Goal: Task Accomplishment & Management: Use online tool/utility

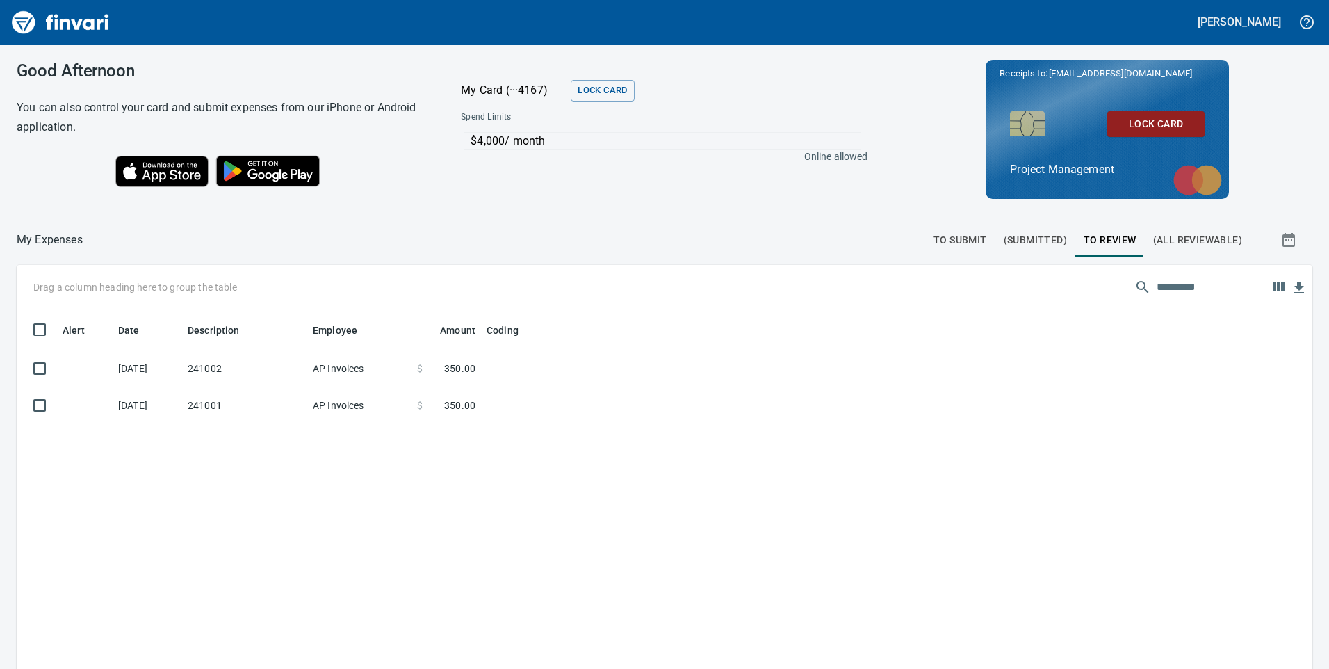
scroll to position [505, 1275]
click at [1032, 241] on span "(Submitted)" at bounding box center [1035, 240] width 63 height 17
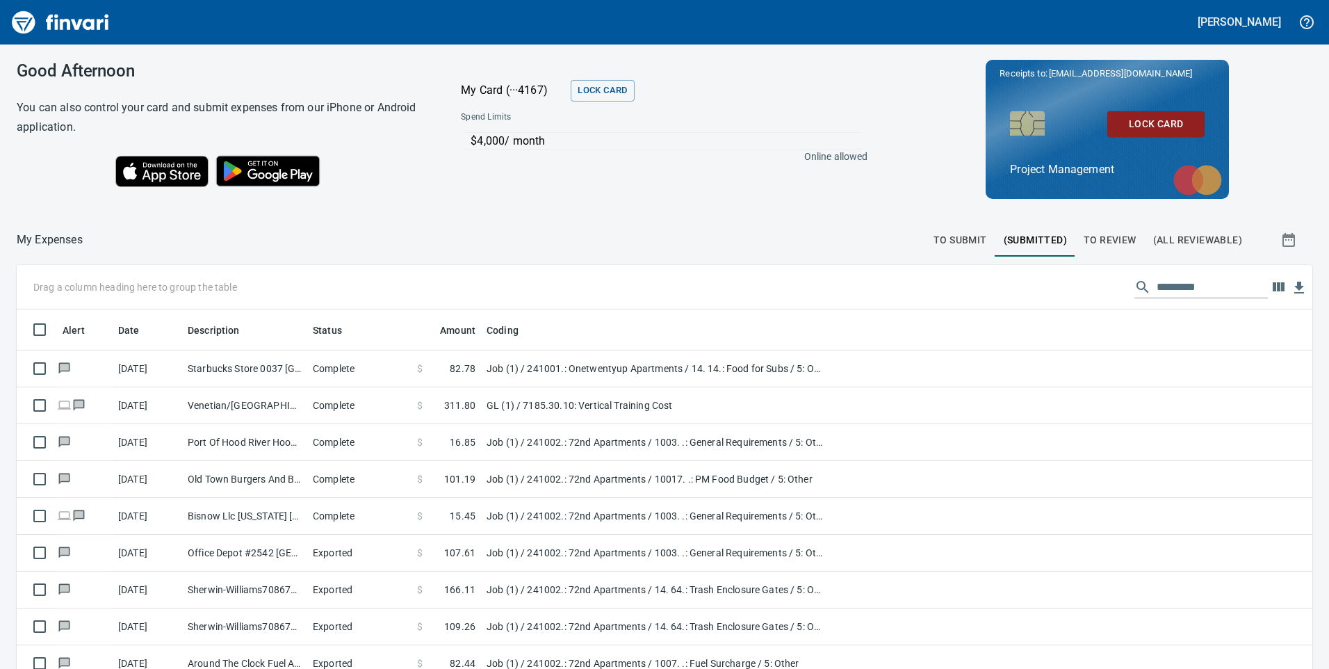
click at [1179, 243] on span "(All Reviewable)" at bounding box center [1197, 240] width 89 height 17
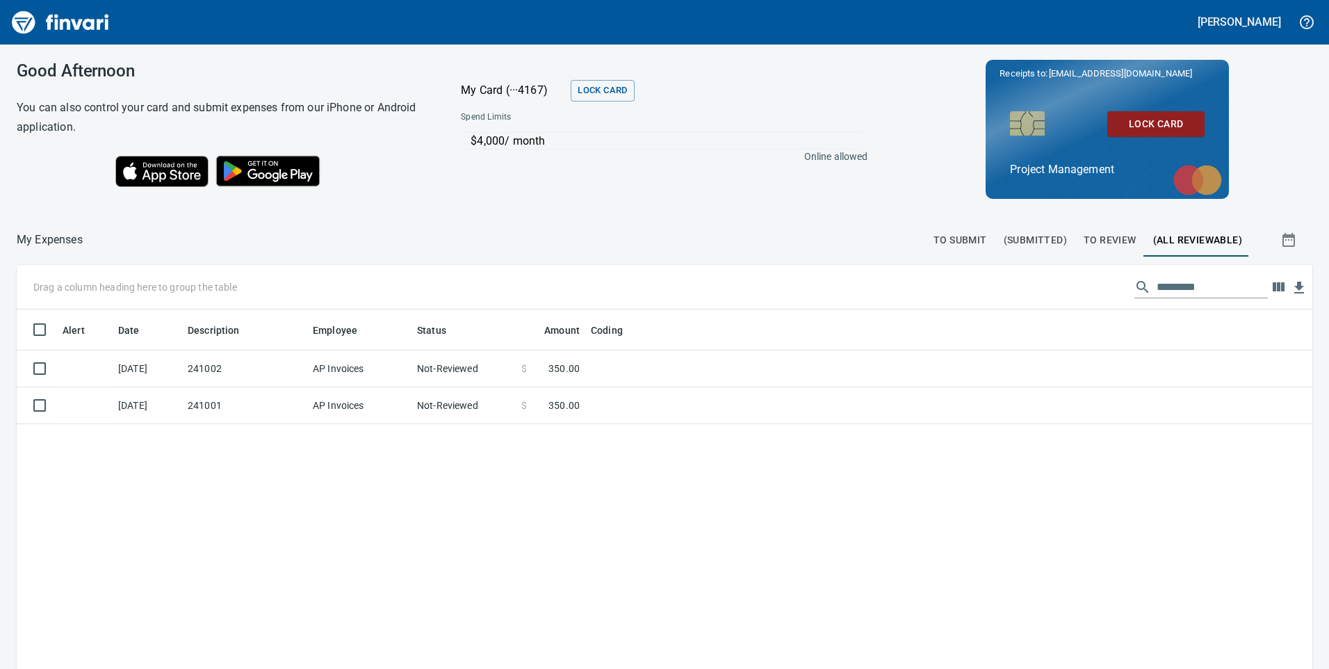
scroll to position [505, 1265]
click at [1108, 236] on span "To Review" at bounding box center [1110, 240] width 53 height 17
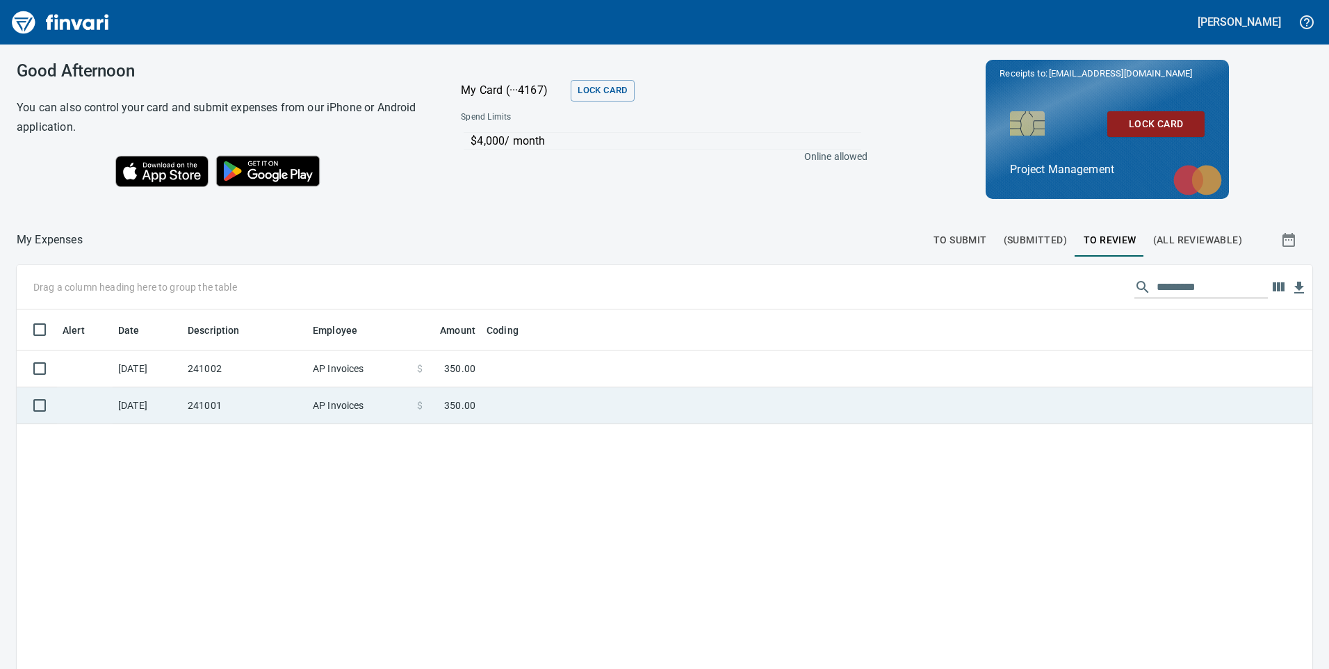
click at [275, 399] on td "241001" at bounding box center [244, 405] width 125 height 37
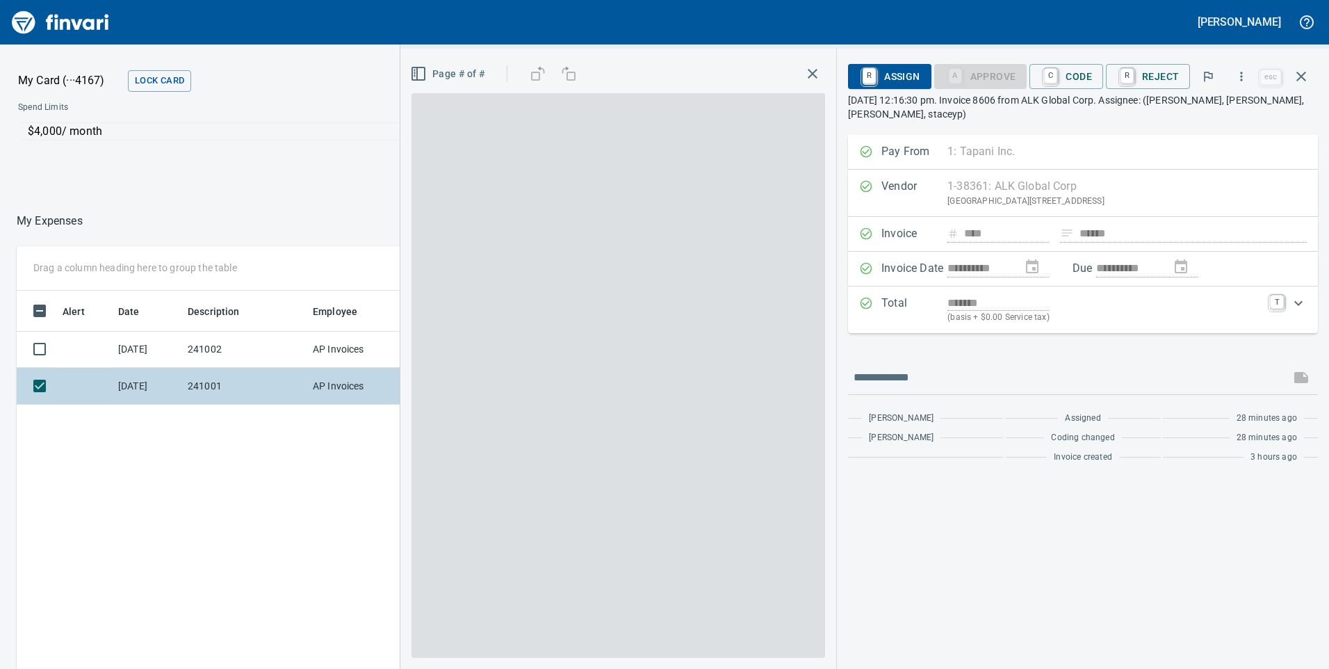
scroll to position [505, 928]
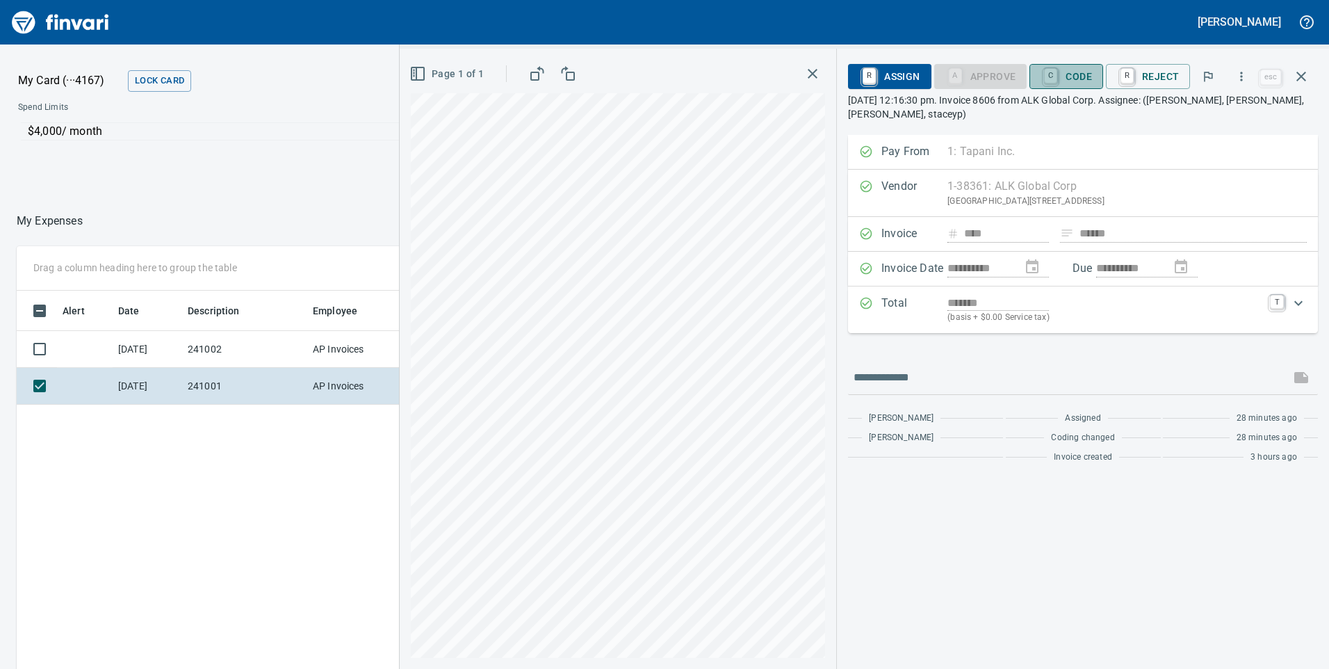
click at [1080, 74] on span "C Code" at bounding box center [1066, 77] width 51 height 24
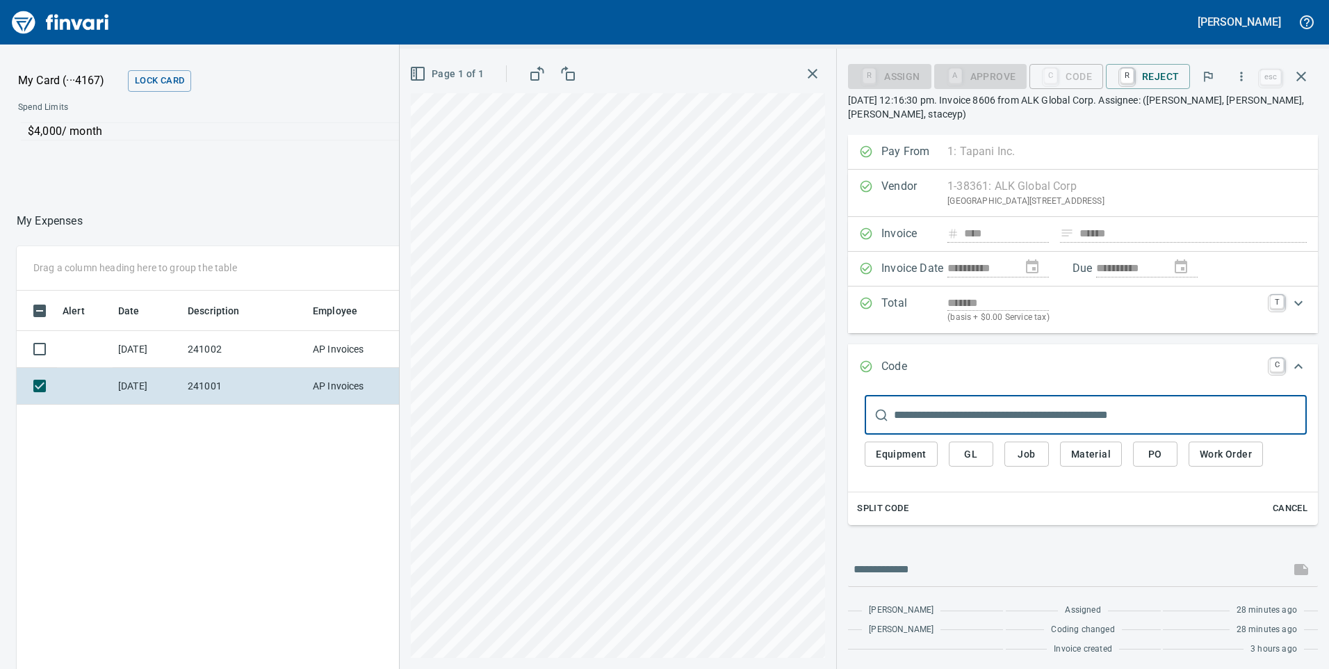
click at [1024, 452] on span "Job" at bounding box center [1027, 454] width 22 height 17
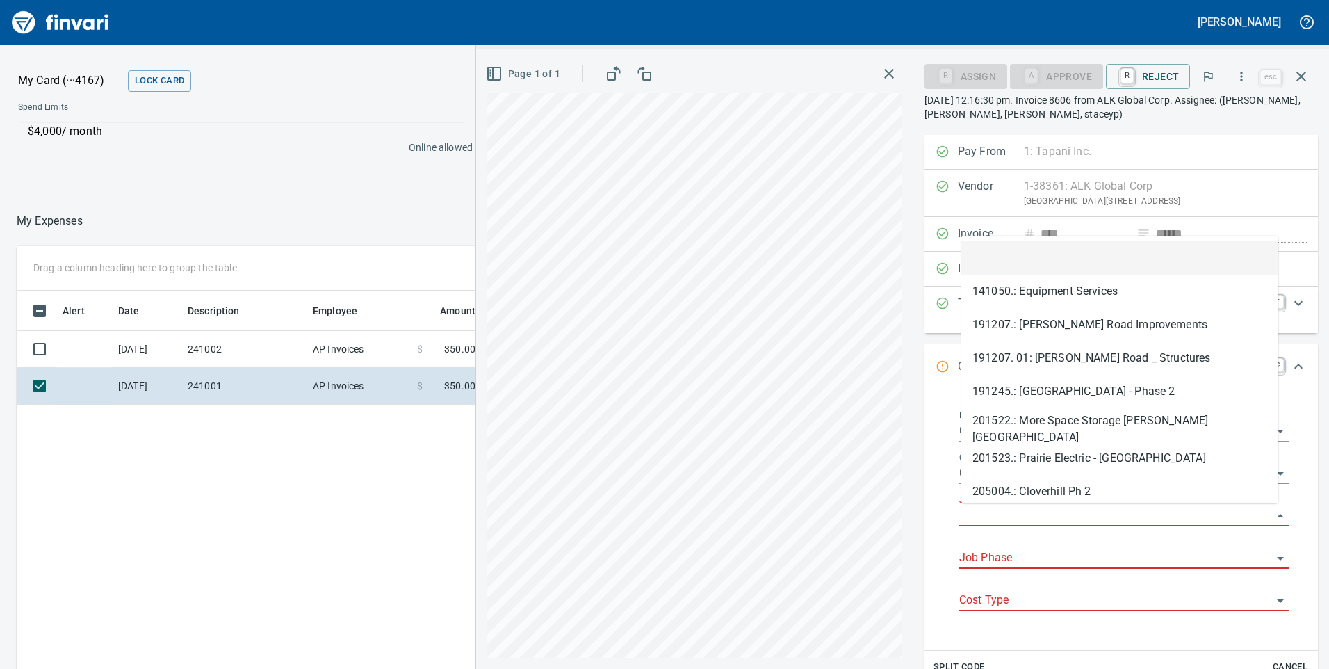
click at [998, 515] on input "Job" at bounding box center [1115, 515] width 313 height 19
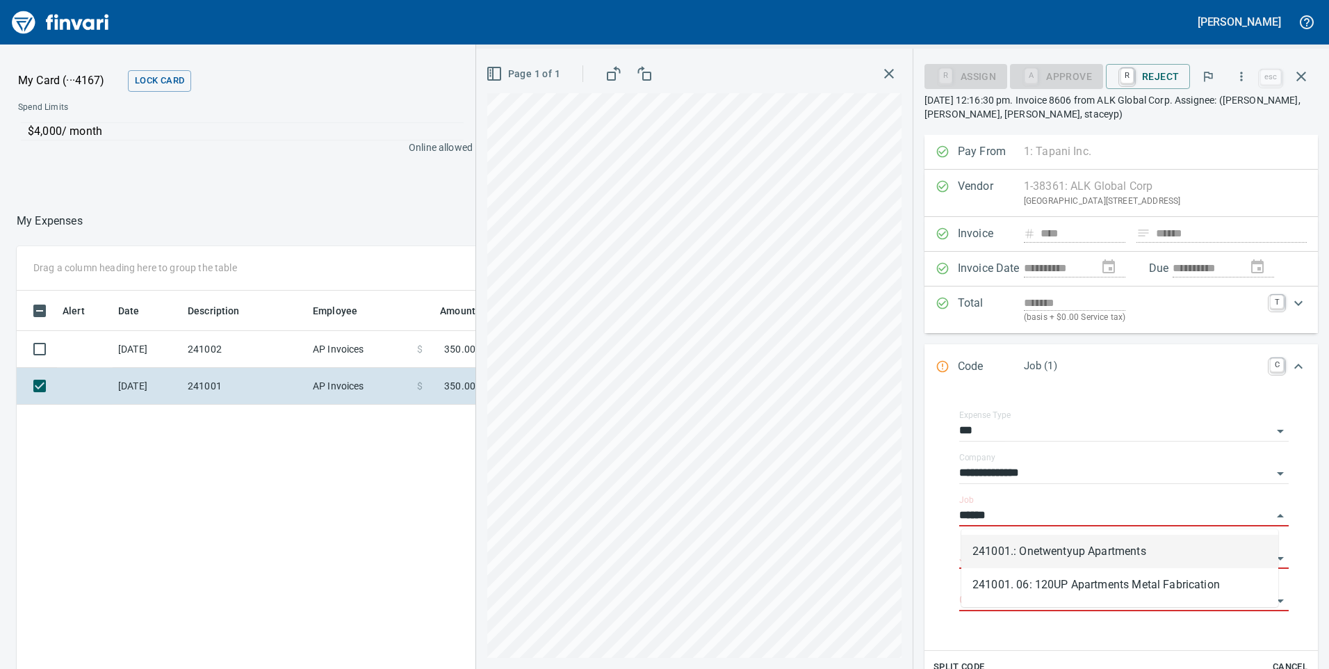
click at [1057, 558] on li "241001.: Onetwentyup Apartments" at bounding box center [1120, 551] width 317 height 33
type input "**********"
click at [1029, 558] on input "Job Phase" at bounding box center [1115, 558] width 313 height 19
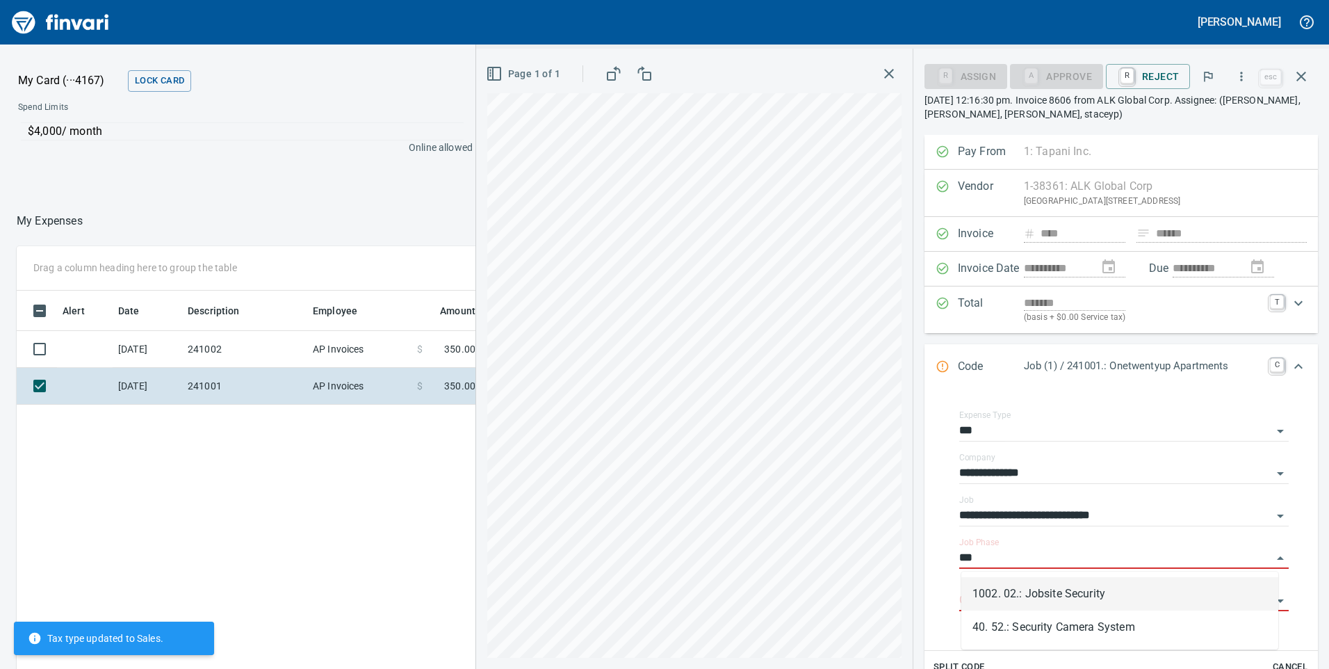
click at [1083, 600] on li "1002. 02.: Jobsite Security" at bounding box center [1120, 593] width 317 height 33
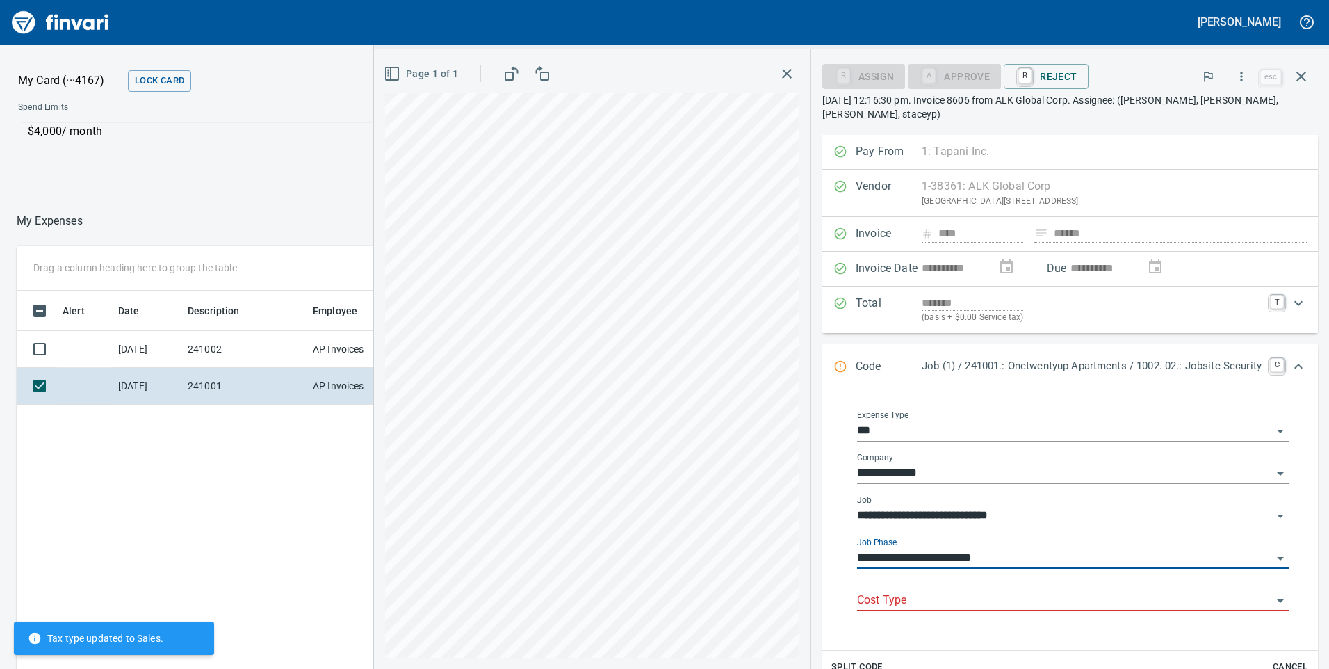
type input "**********"
click at [895, 591] on input "Cost Type" at bounding box center [1064, 600] width 415 height 19
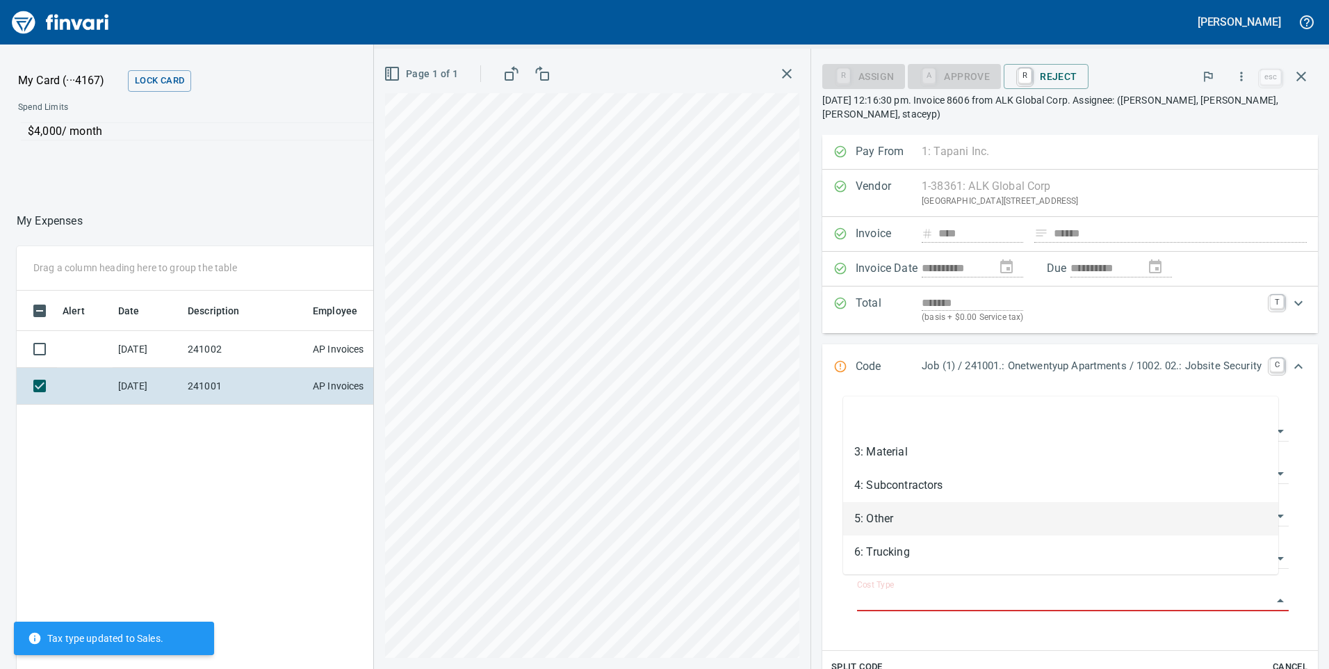
click at [889, 519] on li "5: Other" at bounding box center [1060, 518] width 435 height 33
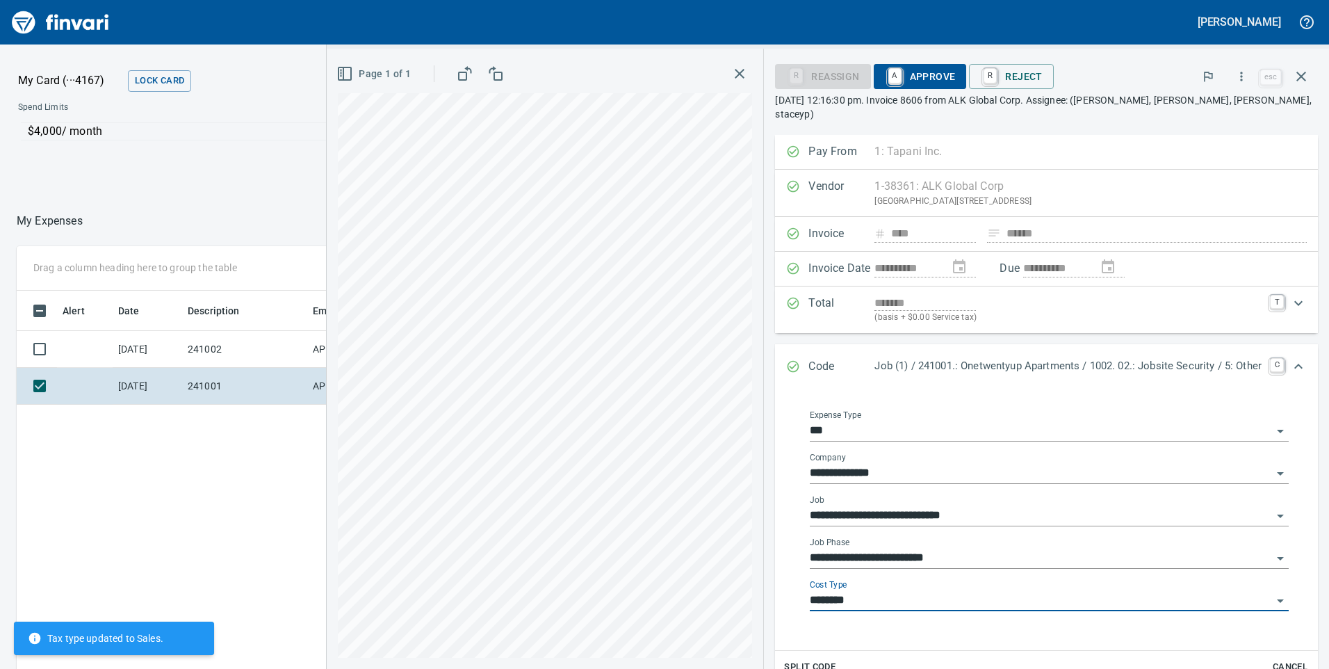
type input "********"
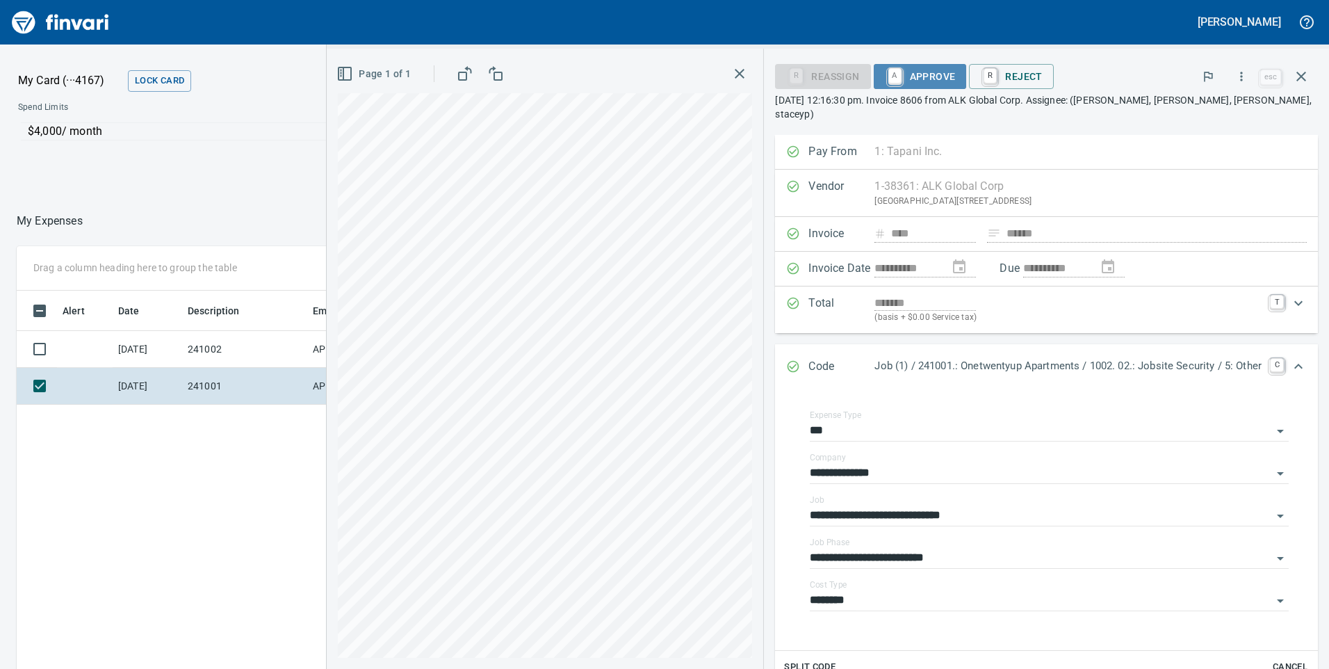
click at [907, 72] on span "A Approve" at bounding box center [920, 77] width 71 height 24
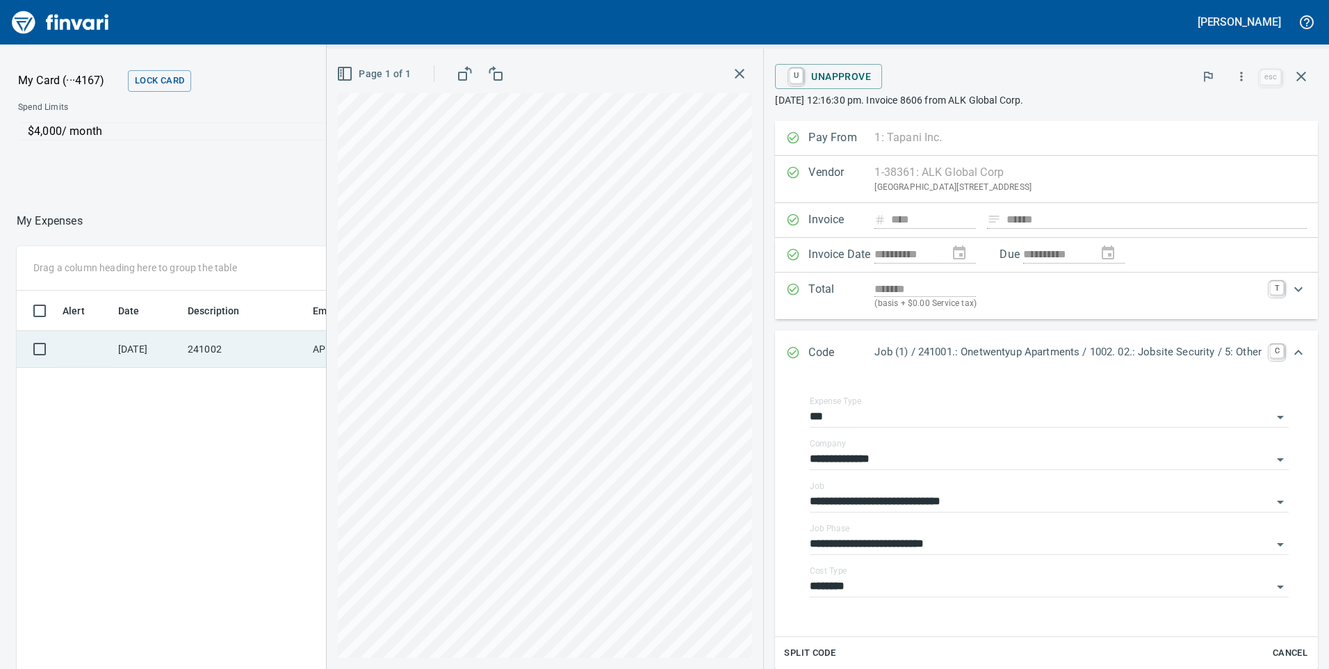
click at [213, 348] on td "241002" at bounding box center [244, 349] width 125 height 37
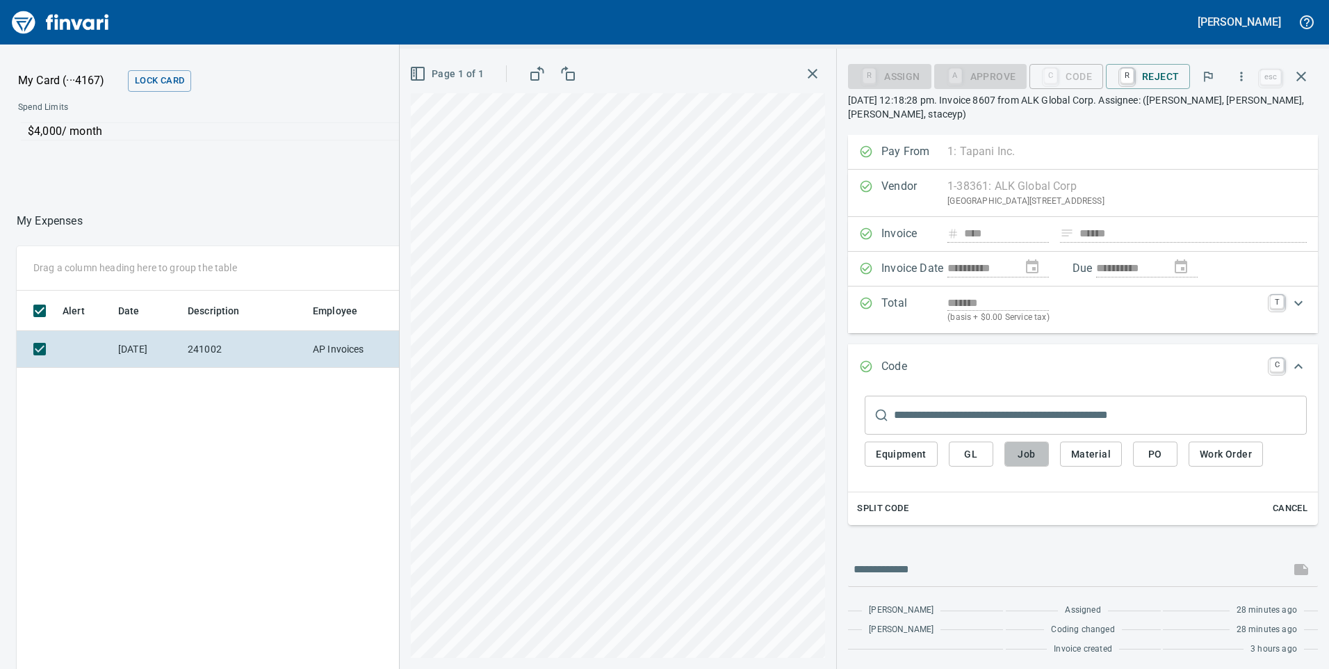
click at [1031, 448] on span "Job" at bounding box center [1027, 454] width 22 height 17
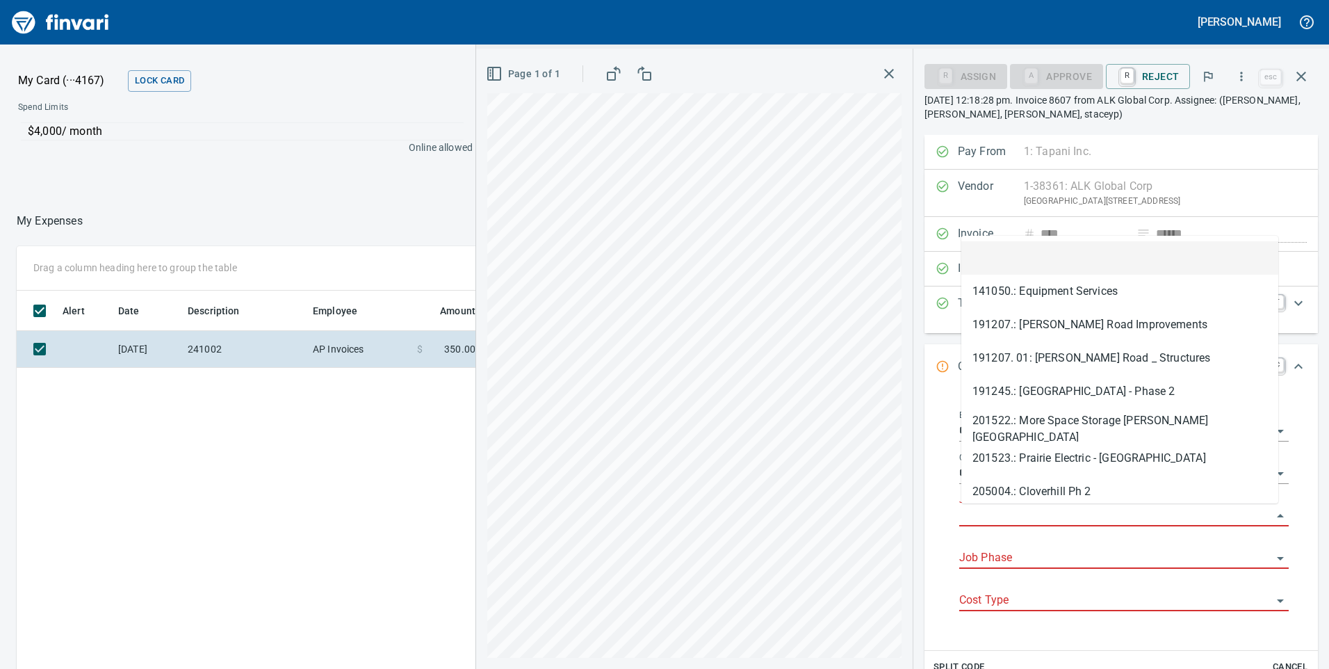
click at [1020, 516] on input "Job" at bounding box center [1115, 515] width 313 height 19
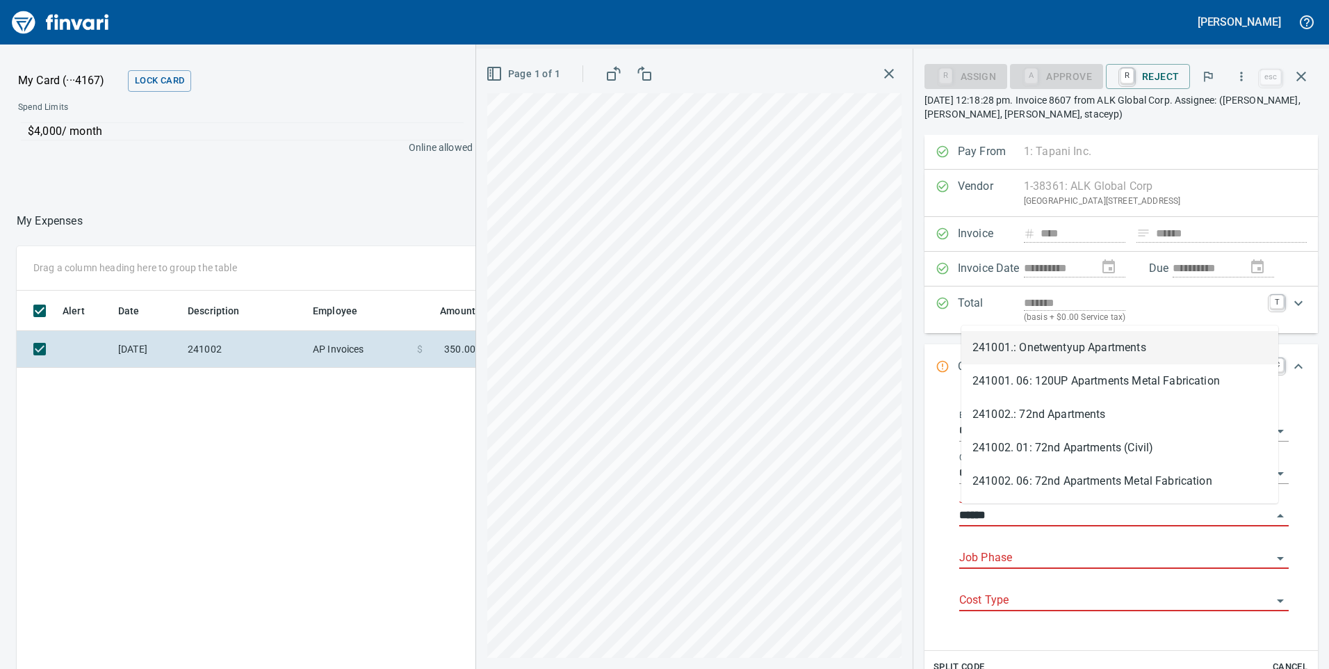
scroll to position [505, 928]
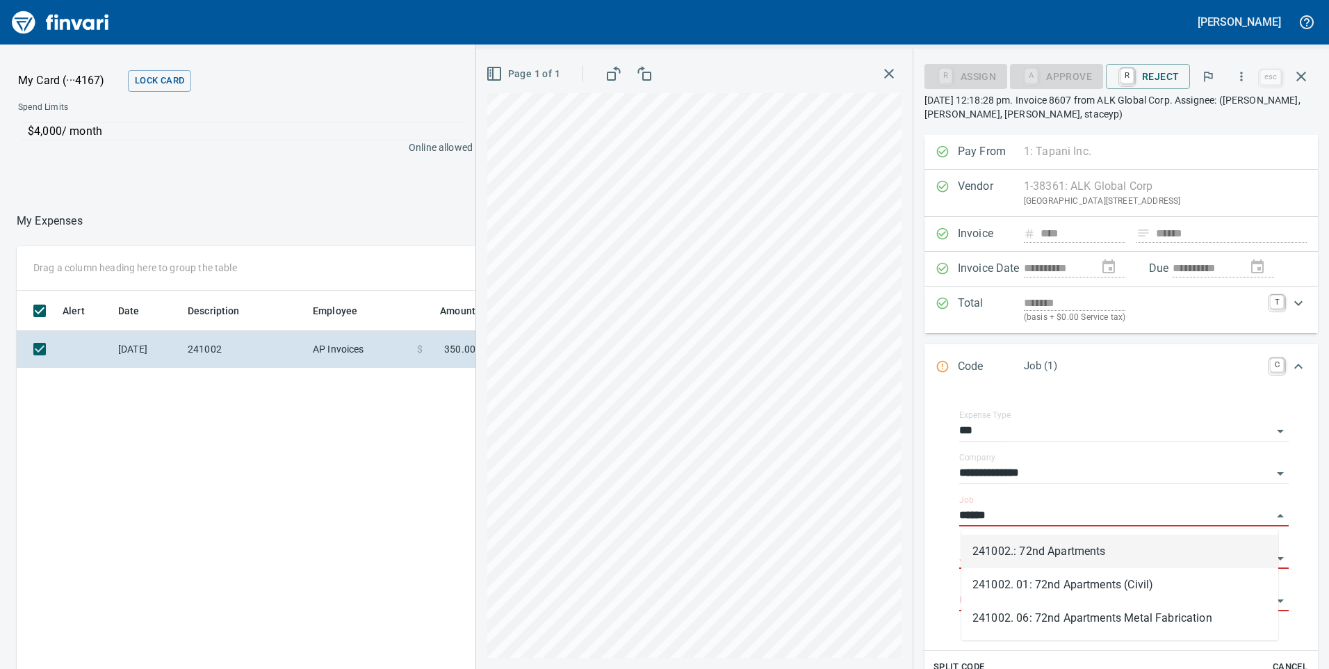
click at [1126, 547] on li "241002.: 72nd Apartments" at bounding box center [1120, 551] width 317 height 33
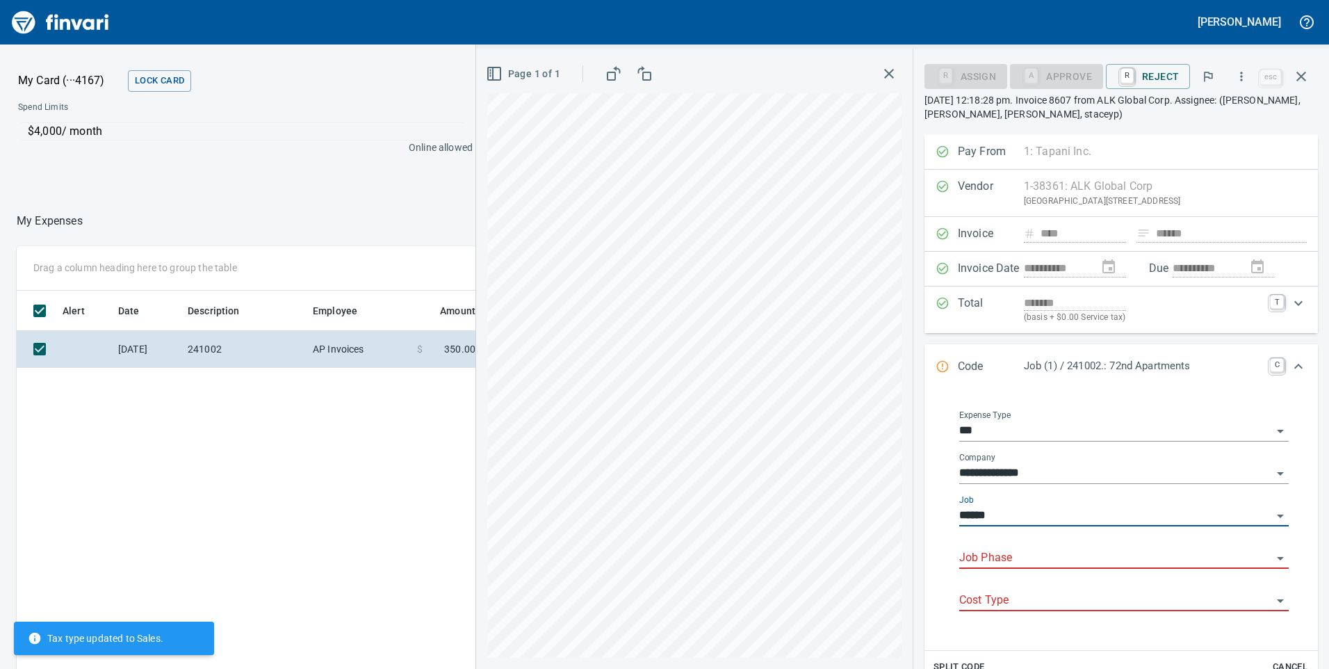
type input "**********"
click at [1027, 549] on input "Job Phase" at bounding box center [1115, 558] width 313 height 19
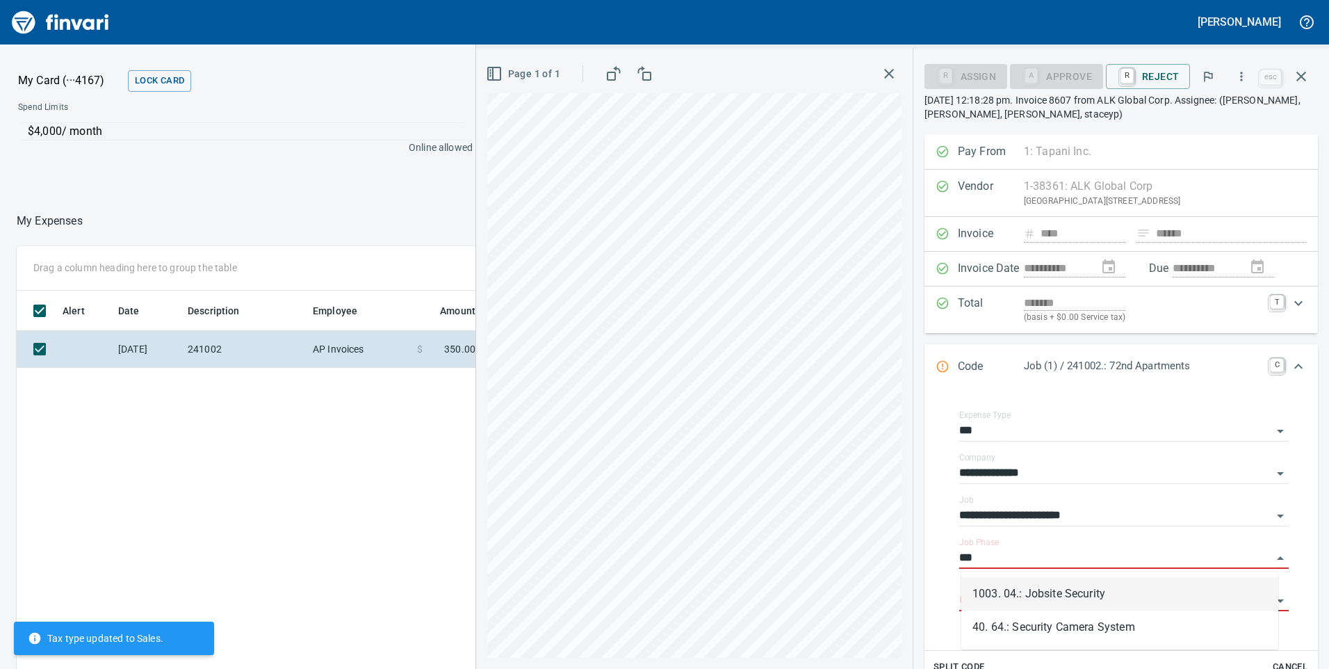
click at [1064, 597] on li "1003. 04.: Jobsite Security" at bounding box center [1120, 593] width 317 height 33
type input "**********"
click at [1026, 606] on input "Cost Type" at bounding box center [1115, 600] width 313 height 19
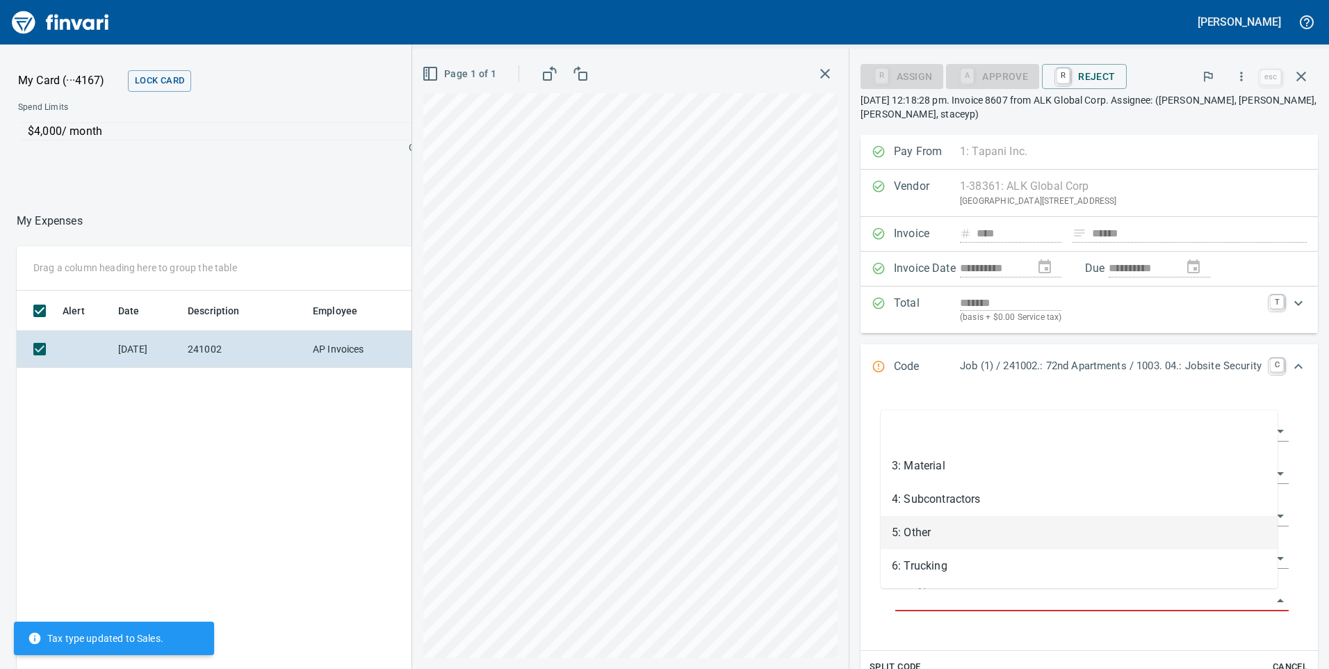
click at [938, 529] on li "5: Other" at bounding box center [1079, 532] width 397 height 33
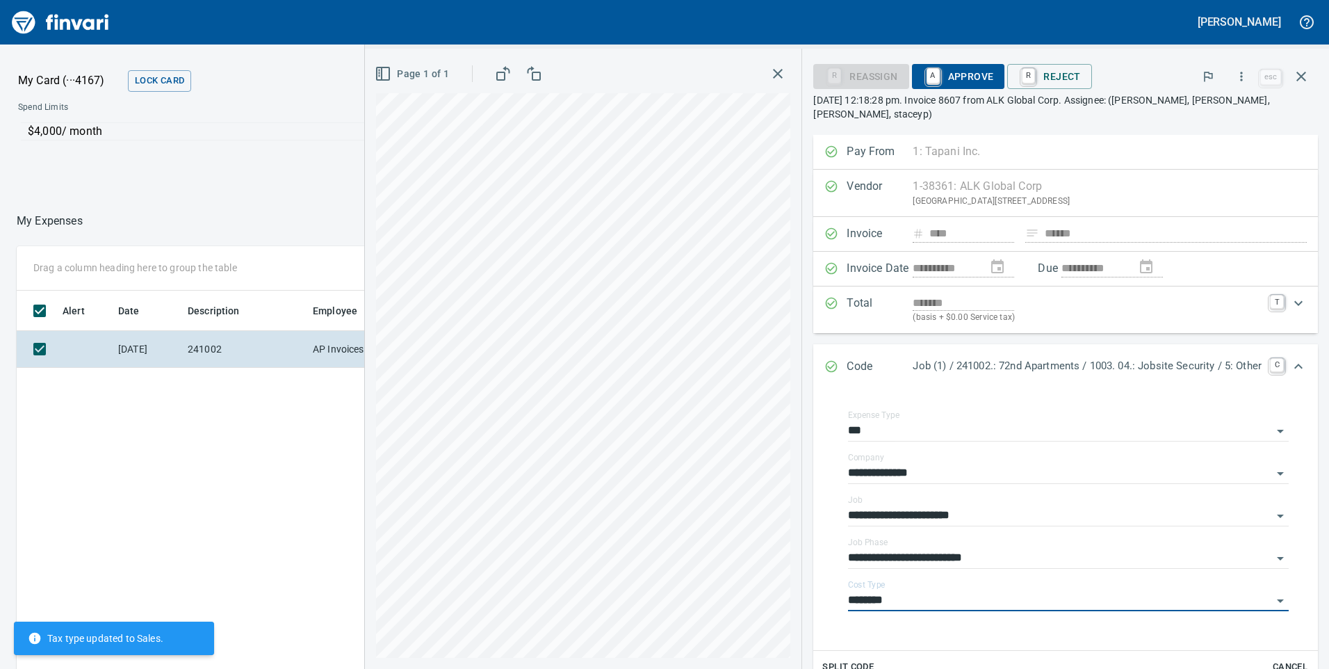
type input "********"
click at [939, 76] on span "A Approve" at bounding box center [958, 77] width 71 height 24
